Goal: Transaction & Acquisition: Obtain resource

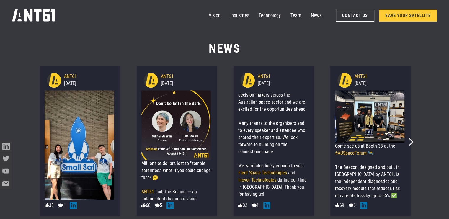
scroll to position [183, 0]
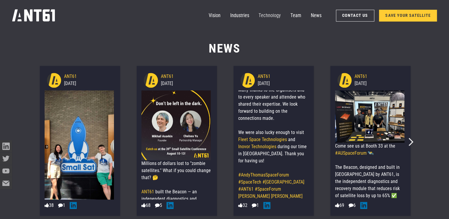
click at [276, 16] on link "Technology" at bounding box center [270, 16] width 22 height 12
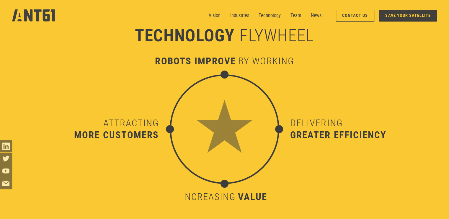
scroll to position [2363, 0]
click at [404, 15] on link "SAVE YOUR SATELLITE" at bounding box center [408, 16] width 58 height 12
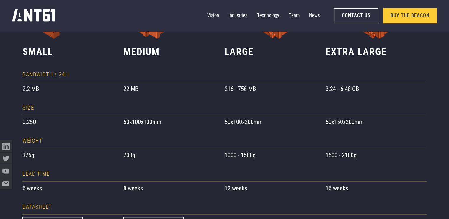
scroll to position [406, 0]
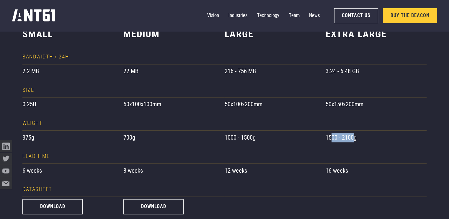
drag, startPoint x: 331, startPoint y: 140, endPoint x: 353, endPoint y: 140, distance: 22.5
click at [353, 140] on div "1500 - 2100g" at bounding box center [376, 137] width 101 height 9
click at [365, 142] on div "1500 - 2100g" at bounding box center [376, 137] width 101 height 9
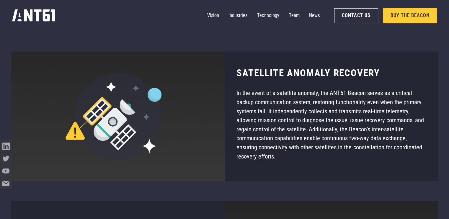
scroll to position [3187, 0]
